Goal: Task Accomplishment & Management: Use online tool/utility

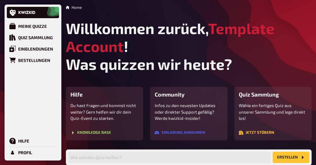
scroll to position [99, 0]
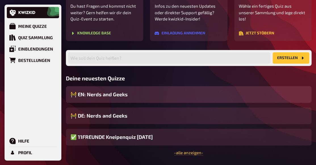
click at [110, 98] on span "🚧 EN: Nerds and Geeks" at bounding box center [98, 95] width 57 height 8
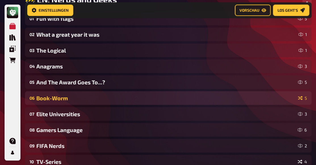
scroll to position [4, 0]
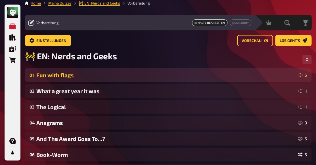
click at [77, 78] on div "Fun with flags" at bounding box center [165, 75] width 259 height 7
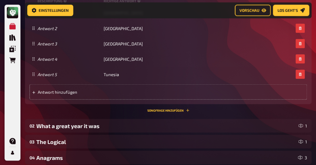
scroll to position [317, 0]
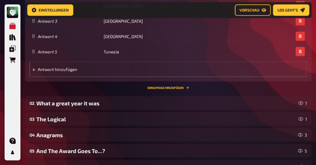
click at [72, 105] on div "What a great year it was" at bounding box center [166, 103] width 260 height 7
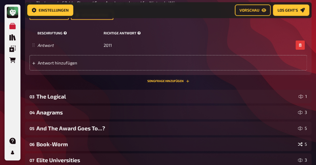
scroll to position [516, 0]
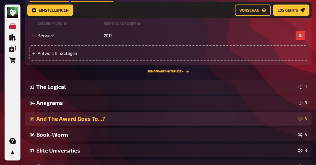
click at [76, 118] on div "And The Award Goes To...?" at bounding box center [165, 118] width 259 height 7
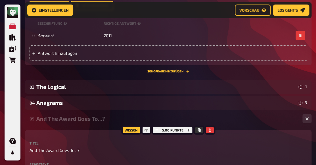
click at [76, 118] on div "And The Award Goes To...?" at bounding box center [167, 118] width 262 height 7
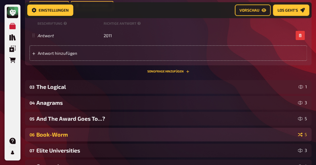
click at [71, 133] on div "Book-Worm" at bounding box center [165, 134] width 259 height 7
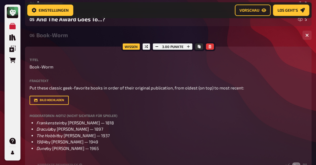
scroll to position [605, 0]
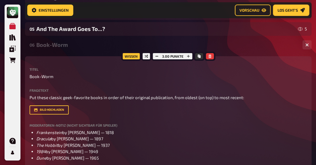
click at [59, 48] on div "Book-Worm" at bounding box center [167, 44] width 262 height 7
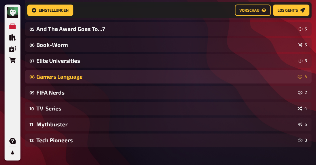
click at [58, 82] on div "08 Gamers Language 6" at bounding box center [168, 77] width 287 height 14
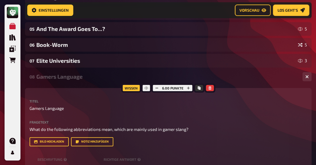
click at [58, 82] on div "08 Gamers Language 6" at bounding box center [168, 77] width 287 height 14
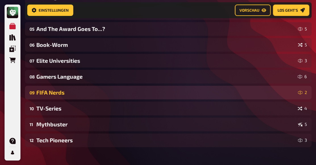
click at [56, 89] on div "09 FIFA Nerds 2" at bounding box center [168, 93] width 287 height 14
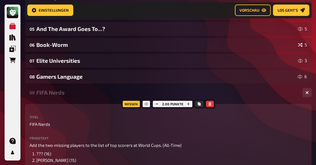
click at [52, 92] on div "FIFA Nerds" at bounding box center [167, 92] width 262 height 7
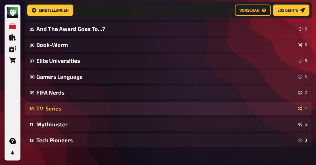
click at [53, 106] on div "TV-Series" at bounding box center [165, 108] width 259 height 7
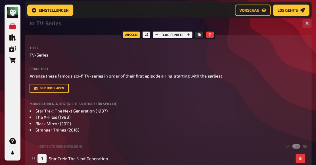
scroll to position [634, 0]
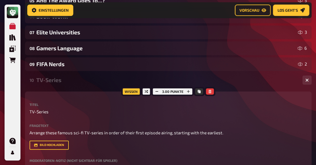
click at [50, 81] on div "TV-Series" at bounding box center [167, 80] width 262 height 7
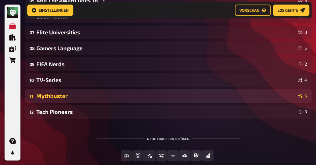
click at [52, 99] on div "Mythbuster" at bounding box center [165, 96] width 259 height 7
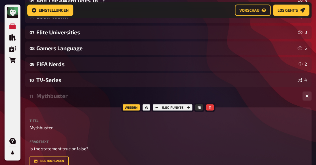
click at [52, 99] on div "Mythbuster" at bounding box center [167, 96] width 262 height 7
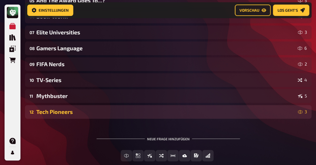
click at [58, 114] on div "Tech Pioneers" at bounding box center [165, 112] width 259 height 7
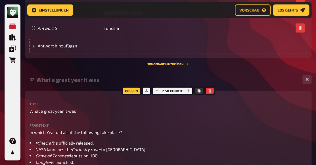
scroll to position [350, 0]
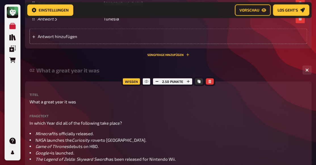
click at [76, 72] on div "What a great year it was" at bounding box center [167, 70] width 262 height 7
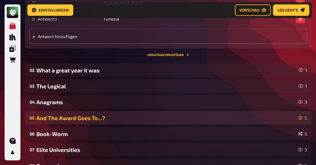
click at [76, 122] on div "05 And The Award Goes To...? 5" at bounding box center [168, 118] width 287 height 14
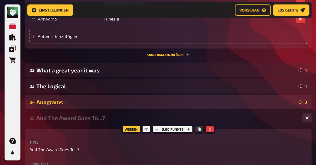
scroll to position [440, 0]
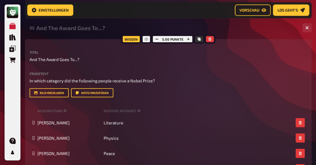
click at [70, 31] on div "And The Award Goes To...?" at bounding box center [167, 28] width 262 height 7
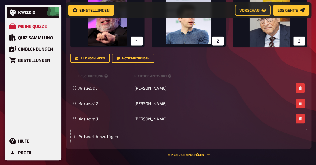
scroll to position [570, 0]
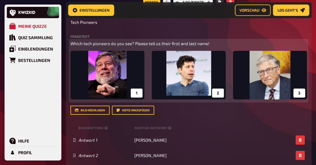
click at [178, 73] on img at bounding box center [188, 75] width 237 height 49
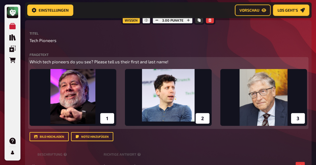
click at [301, 77] on icon "button" at bounding box center [300, 75] width 3 height 3
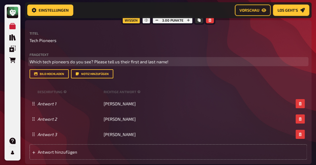
click at [200, 62] on p "Which tech pioneers do you see? Please tell us their first and last name!" at bounding box center [169, 62] width 278 height 7
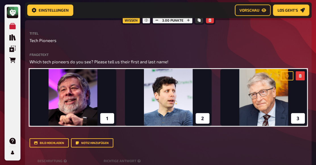
click at [95, 135] on div "Fragetext Which tech pioneers do you see? Please tell us their first and last n…" at bounding box center [169, 100] width 278 height 95
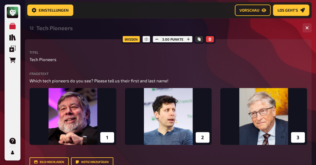
scroll to position [537, 0]
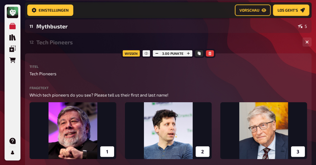
click at [68, 45] on div "Tech Pioneers" at bounding box center [167, 42] width 262 height 7
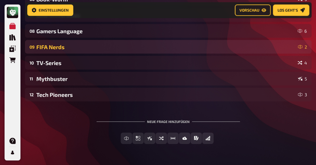
scroll to position [449, 0]
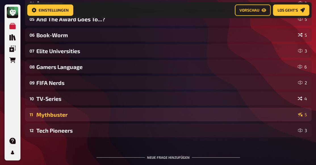
click at [70, 116] on div "Mythbuster" at bounding box center [165, 114] width 259 height 7
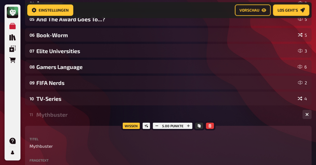
click at [70, 116] on div "Mythbuster" at bounding box center [167, 114] width 262 height 7
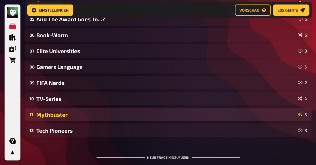
click at [66, 114] on div "Mythbuster" at bounding box center [165, 114] width 259 height 7
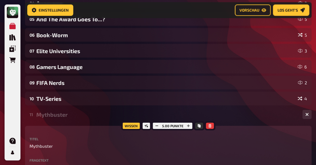
click at [66, 121] on div "11 Mythbuster 5" at bounding box center [168, 115] width 287 height 14
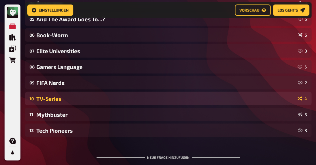
click at [60, 97] on div "TV-Series" at bounding box center [165, 98] width 259 height 7
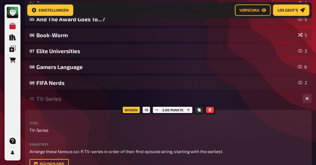
click at [59, 99] on div "TV-Series" at bounding box center [167, 98] width 262 height 7
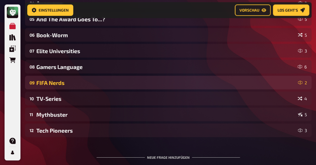
click at [62, 88] on div "09 FIFA Nerds 2" at bounding box center [168, 83] width 287 height 14
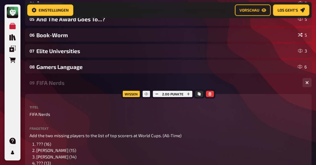
click at [62, 88] on div "09 FIFA Nerds 2" at bounding box center [168, 83] width 287 height 14
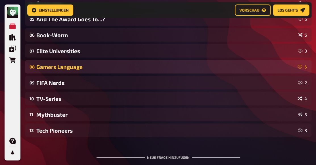
click at [64, 66] on div "Gamers Language" at bounding box center [165, 67] width 259 height 7
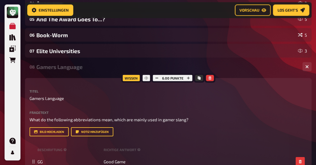
click at [63, 63] on div "08 Gamers Language 6" at bounding box center [168, 67] width 287 height 14
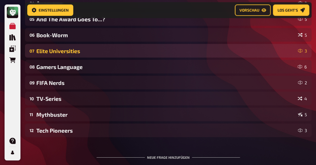
click at [64, 53] on div "Elite Universities" at bounding box center [165, 51] width 259 height 7
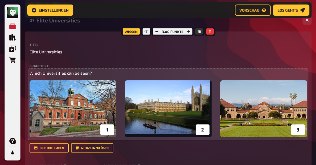
scroll to position [486, 0]
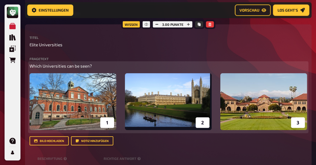
click at [141, 98] on img at bounding box center [169, 101] width 278 height 57
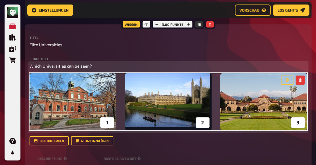
click at [141, 98] on img at bounding box center [169, 101] width 278 height 57
click at [148, 64] on p "Which Universities can be seen?" at bounding box center [169, 66] width 278 height 7
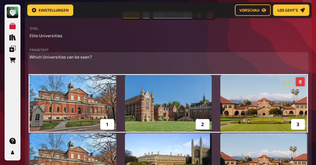
scroll to position [501, 0]
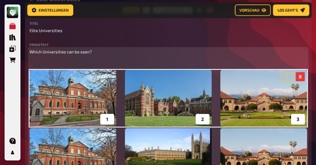
click at [110, 61] on p "﻿" at bounding box center [169, 62] width 278 height 7
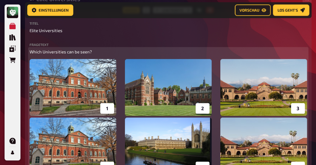
click at [126, 136] on img at bounding box center [169, 146] width 278 height 57
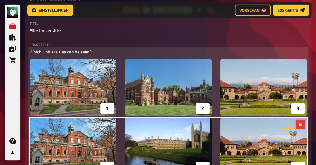
click at [302, 128] on button "button" at bounding box center [300, 124] width 9 height 9
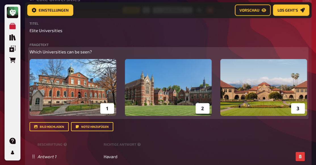
scroll to position [420, 0]
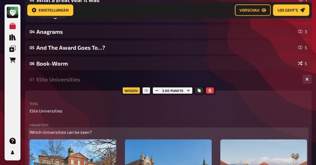
click at [76, 82] on div "Elite Universities" at bounding box center [167, 79] width 262 height 7
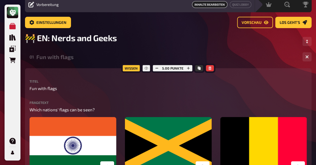
scroll to position [0, 0]
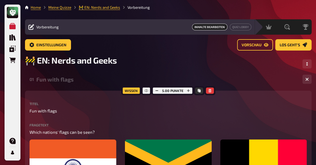
click at [67, 81] on div "Fun with flags" at bounding box center [167, 79] width 262 height 7
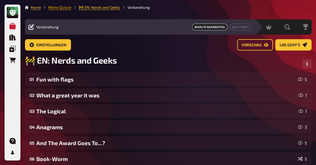
click at [65, 8] on link "Meine Quizze" at bounding box center [59, 7] width 23 height 5
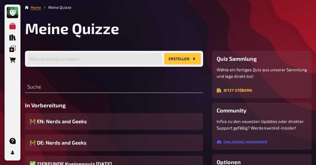
scroll to position [9, 0]
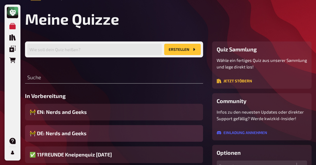
click at [69, 130] on div "🚧 DE: Nerds and Geeks" at bounding box center [114, 133] width 178 height 17
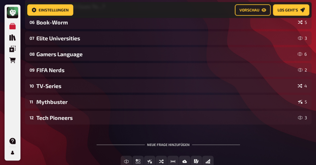
scroll to position [166, 0]
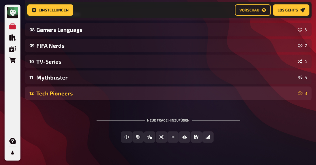
click at [81, 92] on div "Tech Pioneers" at bounding box center [165, 93] width 259 height 7
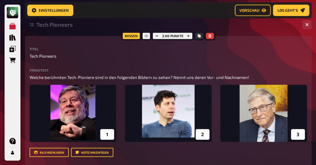
scroll to position [260, 0]
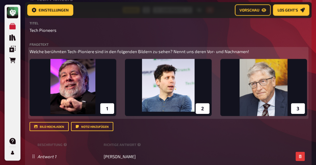
click at [261, 54] on p "Welche berühmten Tech-Pioniere sind in den folgenden Bildern zu sehen? Nennt un…" at bounding box center [169, 51] width 278 height 7
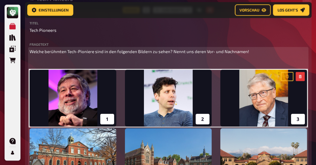
click at [282, 140] on img at bounding box center [169, 156] width 278 height 57
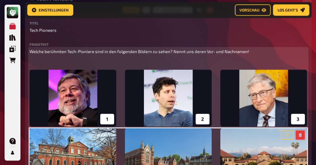
click at [301, 134] on icon "button" at bounding box center [300, 134] width 3 height 3
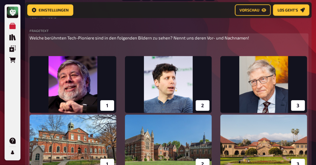
scroll to position [289, 0]
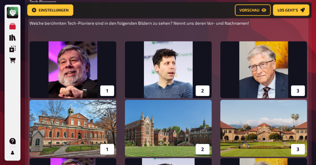
click at [298, 109] on img at bounding box center [169, 128] width 278 height 57
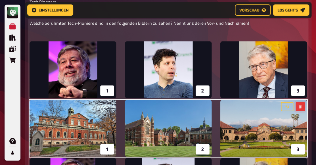
click at [301, 107] on icon "button" at bounding box center [300, 106] width 3 height 3
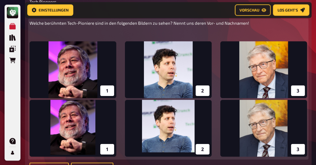
click at [296, 116] on img at bounding box center [169, 128] width 278 height 57
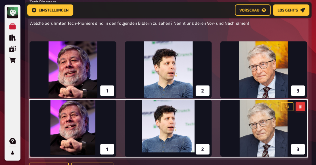
click at [301, 108] on icon "button" at bounding box center [300, 106] width 3 height 3
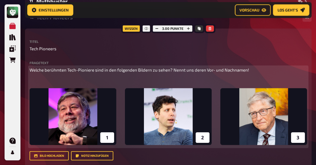
scroll to position [232, 0]
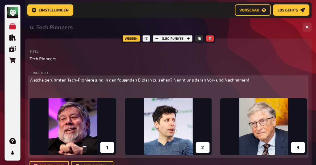
click at [57, 87] on div "Welche berühmten Tech-Pioniere sind in den folgenden Bildern zu sehen? Nennt un…" at bounding box center [169, 117] width 278 height 80
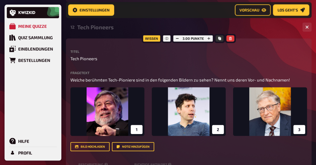
click at [79, 28] on div "Tech Pioneers" at bounding box center [187, 27] width 221 height 7
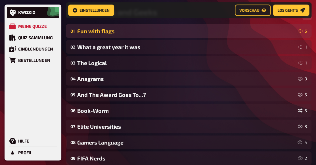
scroll to position [48, 0]
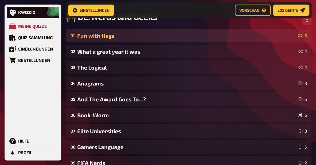
click at [102, 35] on div "Fun with flags" at bounding box center [186, 35] width 218 height 7
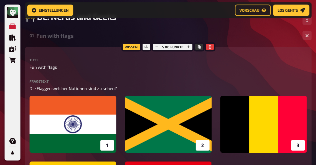
click at [101, 38] on div "Fun with flags" at bounding box center [167, 35] width 262 height 7
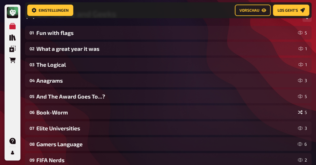
scroll to position [53, 0]
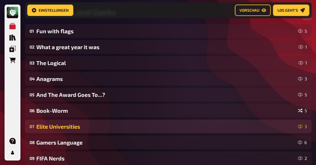
click at [66, 126] on div "Elite Universities" at bounding box center [165, 126] width 259 height 7
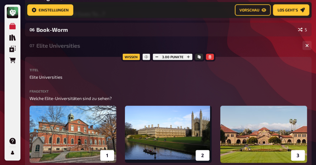
scroll to position [148, 0]
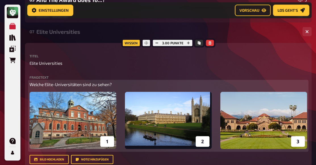
click at [127, 85] on p "Welche Elite-Universitäten sind zu sehen?" at bounding box center [169, 84] width 278 height 7
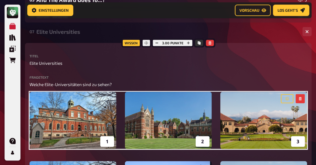
scroll to position [176, 0]
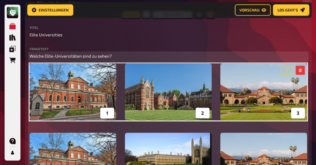
click at [297, 143] on img at bounding box center [169, 161] width 278 height 57
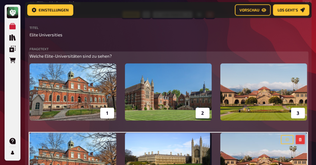
click at [299, 140] on icon "button" at bounding box center [300, 139] width 3 height 3
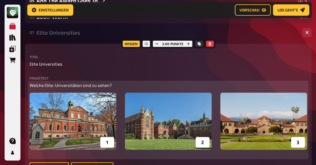
scroll to position [115, 0]
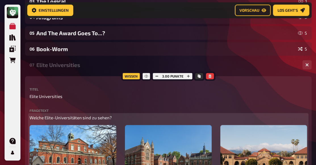
click at [59, 67] on div "Elite Universities" at bounding box center [167, 65] width 262 height 7
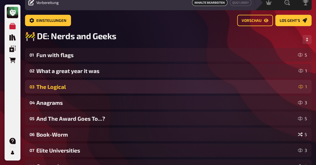
scroll to position [0, 0]
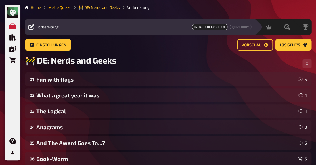
click at [59, 8] on link "Meine Quizze" at bounding box center [59, 7] width 23 height 5
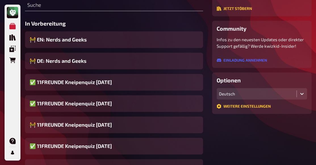
scroll to position [90, 0]
